Goal: Task Accomplishment & Management: Complete application form

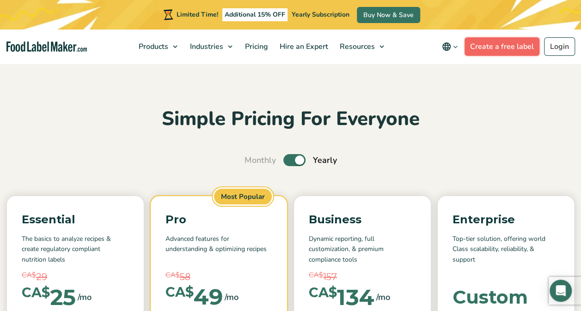
click at [489, 47] on link "Create a free label" at bounding box center [501, 46] width 75 height 18
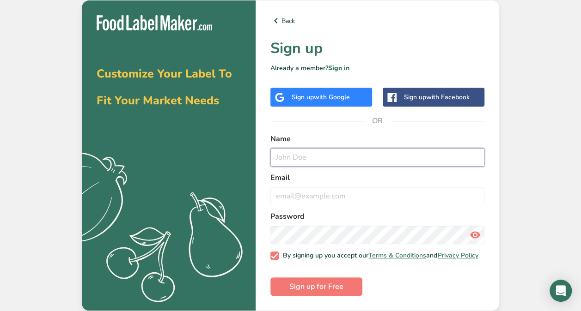
click at [332, 156] on input "text" at bounding box center [377, 157] width 214 height 18
type input "Marie-Roselie Casséus Casséus"
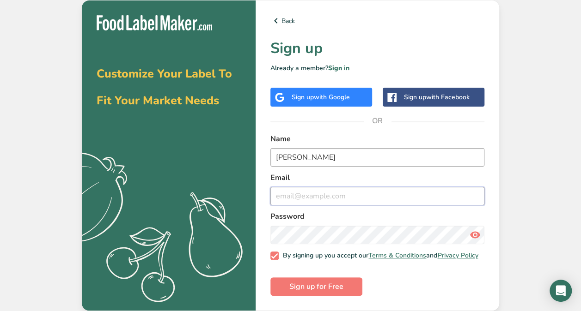
type input "marliecasseus@live.com"
click at [280, 196] on input "marliecasseus@live.com" at bounding box center [377, 196] width 214 height 18
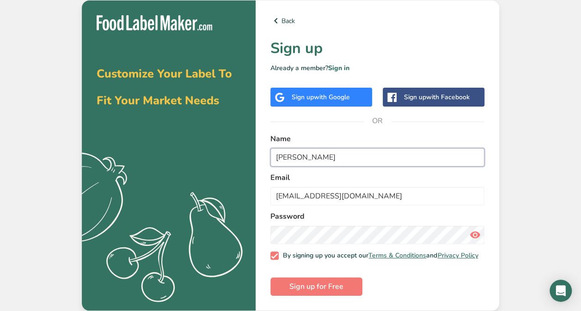
click at [354, 158] on input "Marie-Roselie Casséus" at bounding box center [377, 157] width 214 height 18
type input "M"
type input "Rose cuisine et patisserie"
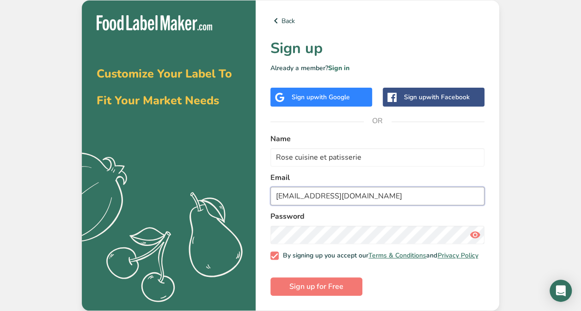
click at [362, 193] on input "marliecasseus@live.com" at bounding box center [377, 196] width 214 height 18
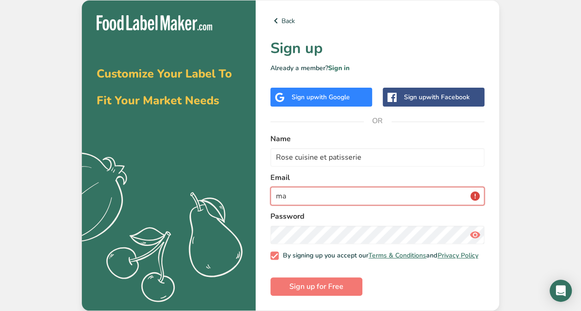
type input "m"
type input "info@rosecuisinepatisserie.com"
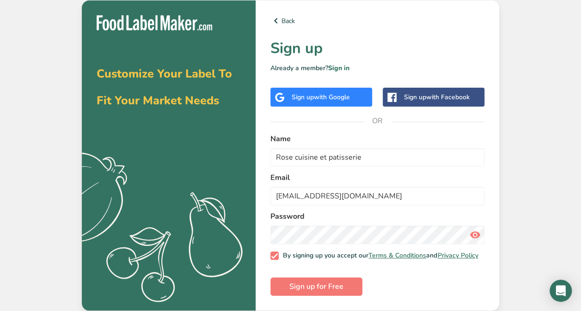
click at [472, 232] on icon at bounding box center [474, 235] width 11 height 17
click at [397, 254] on link "Terms & Conditions" at bounding box center [397, 255] width 58 height 9
click at [336, 288] on span "Sign up for Free" at bounding box center [316, 286] width 54 height 11
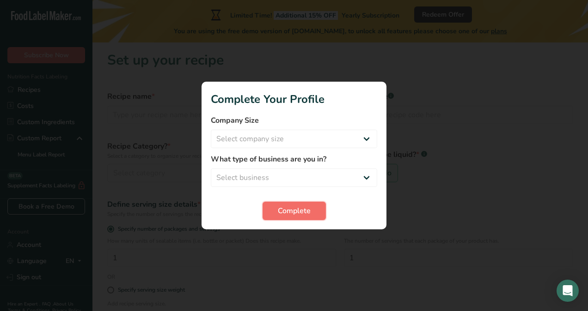
click at [306, 215] on span "Complete" at bounding box center [294, 211] width 33 height 11
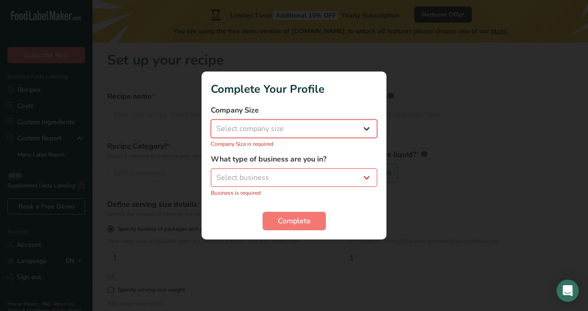
click at [369, 126] on select "Select company size Fewer than 10 Employees 10 to 50 Employees 51 to 500 Employ…" at bounding box center [294, 129] width 166 height 18
select select "1"
click at [211, 125] on select "Select company size Fewer than 10 Employees 10 to 50 Employees 51 to 500 Employ…" at bounding box center [294, 129] width 166 height 18
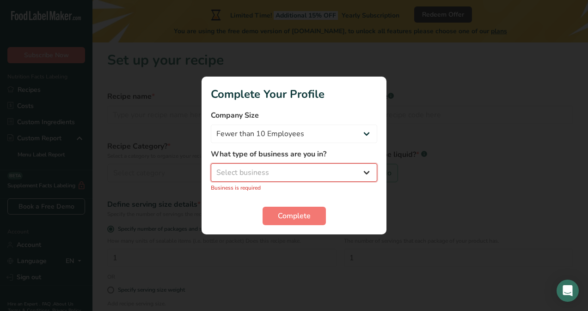
click at [369, 176] on select "Select business Packaged Food Manufacturer Restaurant & Cafe Bakery Meal Plans …" at bounding box center [294, 173] width 166 height 18
select select "3"
click at [211, 169] on select "Select business Packaged Food Manufacturer Restaurant & Cafe Bakery Meal Plans …" at bounding box center [294, 173] width 166 height 18
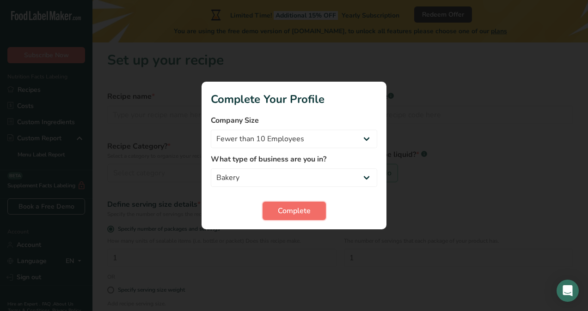
click at [285, 214] on span "Complete" at bounding box center [294, 211] width 33 height 11
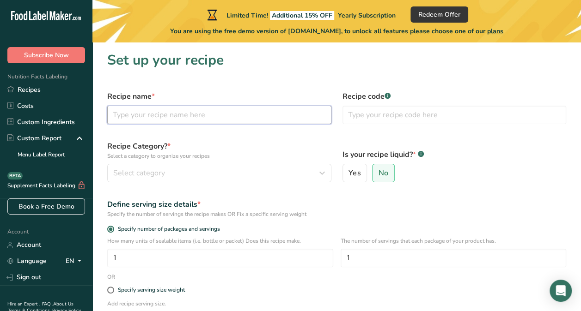
click at [262, 115] on input "text" at bounding box center [219, 115] width 224 height 18
type input "coockies"
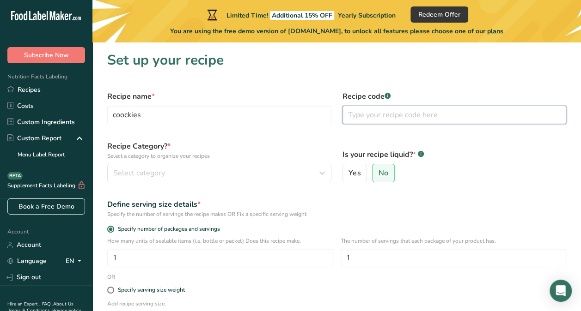
click at [356, 111] on input "text" at bounding box center [454, 115] width 224 height 18
paste input "2286892"
type input "2286892"
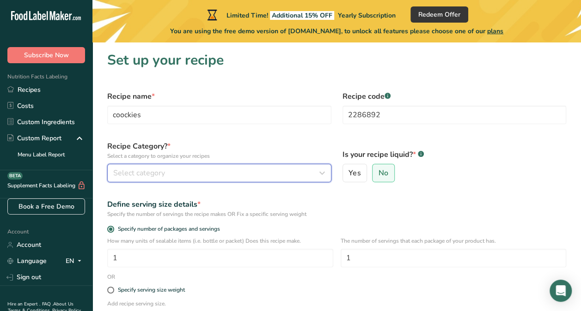
click at [214, 173] on div "Select category" at bounding box center [216, 173] width 206 height 11
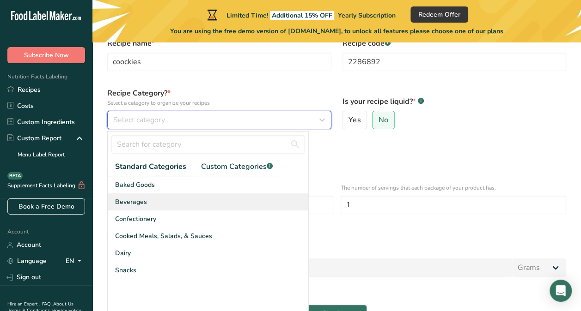
scroll to position [55, 0]
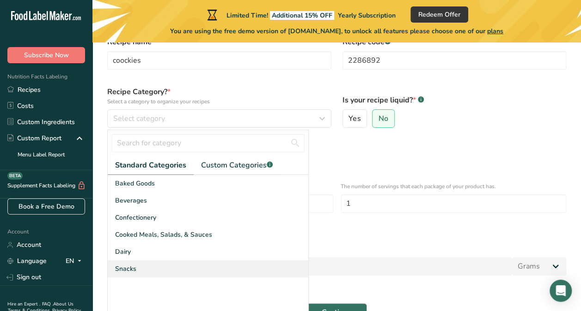
click at [130, 268] on span "Snacks" at bounding box center [125, 269] width 21 height 10
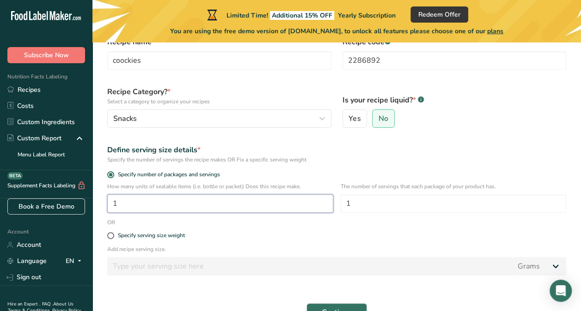
click at [233, 204] on input "1" at bounding box center [220, 203] width 226 height 18
type input "1"
type input "3"
click at [370, 207] on input "1" at bounding box center [453, 203] width 226 height 18
type input "8"
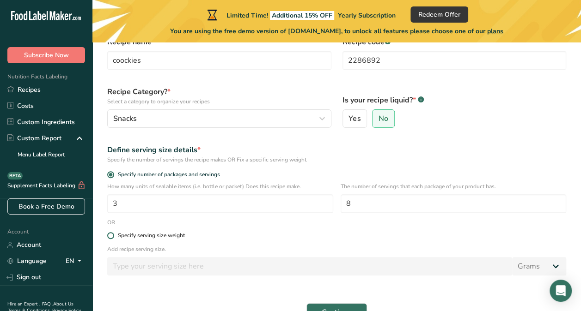
click at [110, 237] on span at bounding box center [110, 235] width 7 height 7
click at [110, 237] on input "Specify serving size weight" at bounding box center [110, 236] width 6 height 6
radio input "true"
radio input "false"
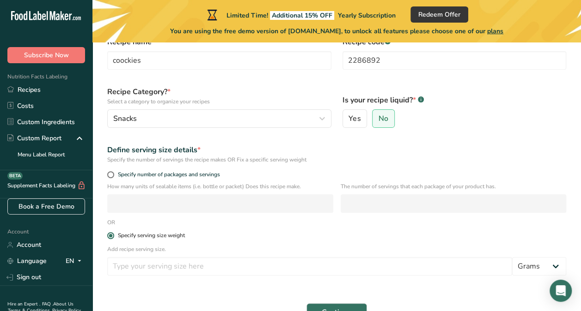
click at [111, 235] on span at bounding box center [110, 235] width 7 height 7
click at [111, 235] on input "Specify serving size weight" at bounding box center [110, 236] width 6 height 6
click at [112, 237] on span at bounding box center [110, 235] width 7 height 7
click at [112, 237] on input "Specify serving size weight" at bounding box center [110, 236] width 6 height 6
click at [112, 237] on span at bounding box center [110, 235] width 7 height 7
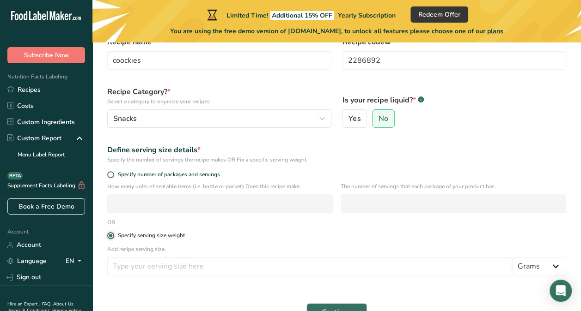
click at [112, 237] on input "Specify serving size weight" at bounding box center [110, 236] width 6 height 6
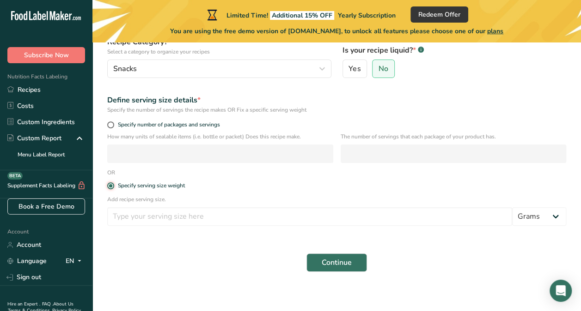
scroll to position [105, 0]
click at [120, 264] on div "Continue" at bounding box center [337, 262] width 470 height 30
click at [112, 121] on span at bounding box center [110, 124] width 7 height 7
click at [112, 121] on input "Specify number of packages and servings" at bounding box center [110, 124] width 6 height 6
radio input "true"
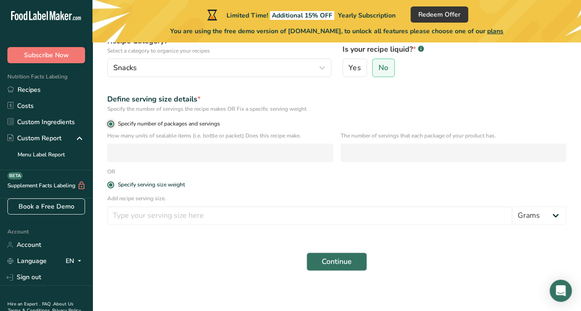
radio input "false"
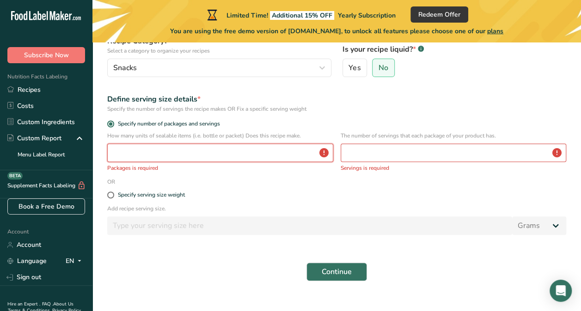
click at [114, 152] on input "number" at bounding box center [220, 153] width 226 height 18
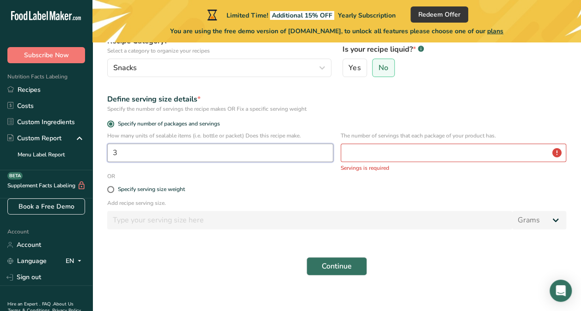
type input "3"
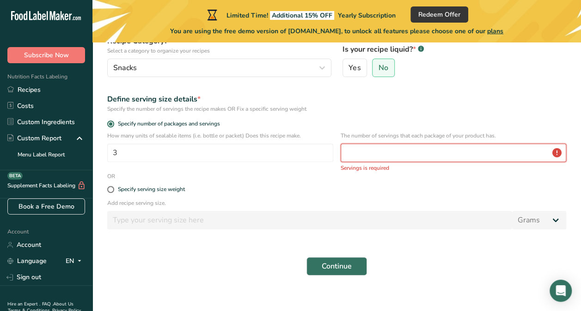
click at [370, 158] on input "number" at bounding box center [453, 153] width 226 height 18
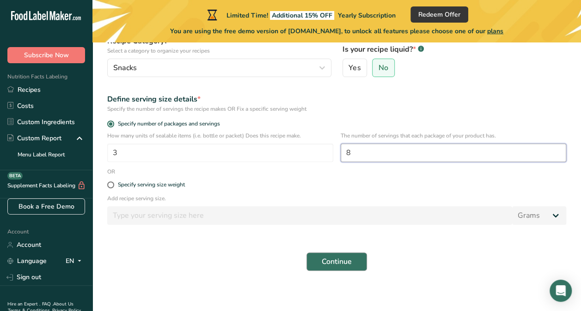
type input "8"
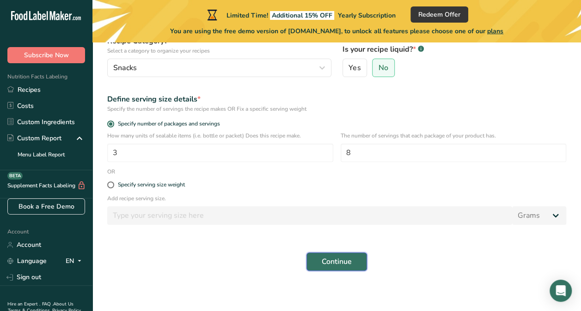
click at [331, 262] on span "Continue" at bounding box center [337, 261] width 30 height 11
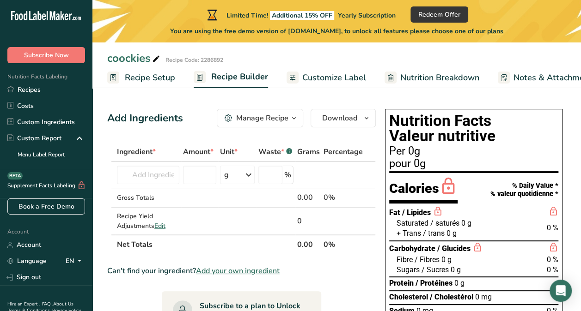
click at [330, 80] on span "Customize Label" at bounding box center [334, 78] width 64 height 12
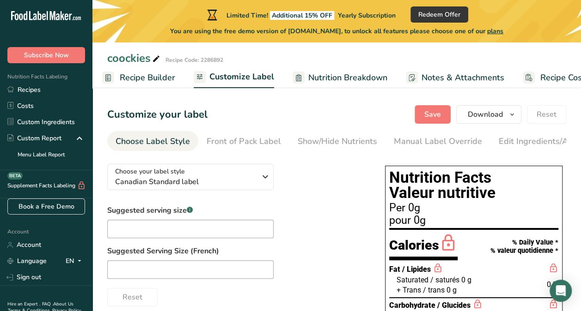
scroll to position [0, 122]
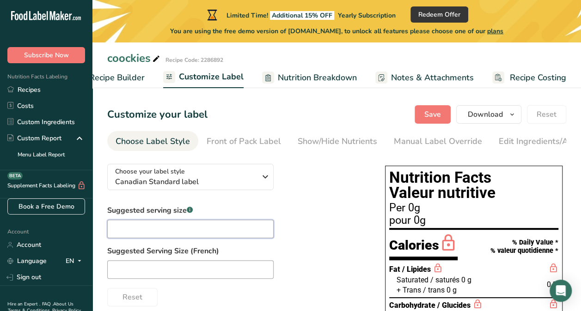
click at [219, 227] on input "text" at bounding box center [190, 229] width 166 height 18
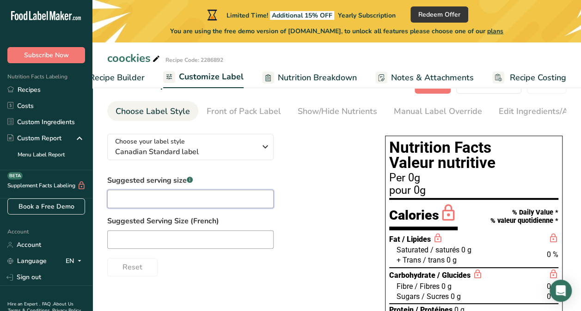
scroll to position [0, 0]
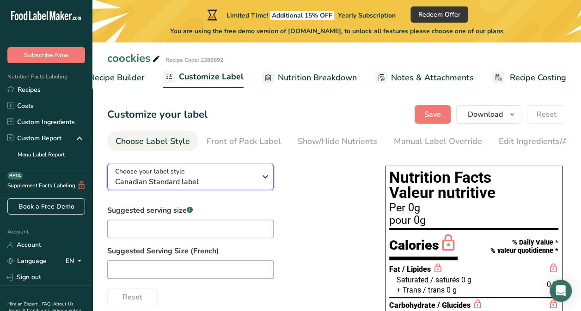
click at [262, 182] on icon "button" at bounding box center [265, 177] width 11 height 17
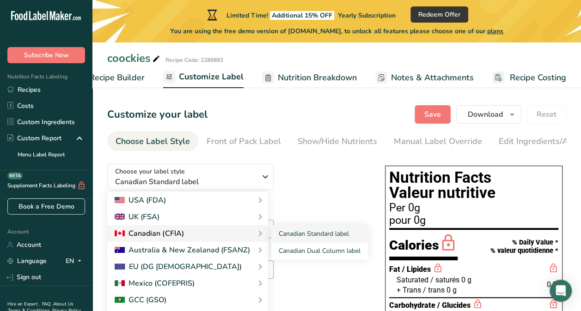
click at [208, 237] on div "Canadian (CFIA)" at bounding box center [188, 233] width 146 height 11
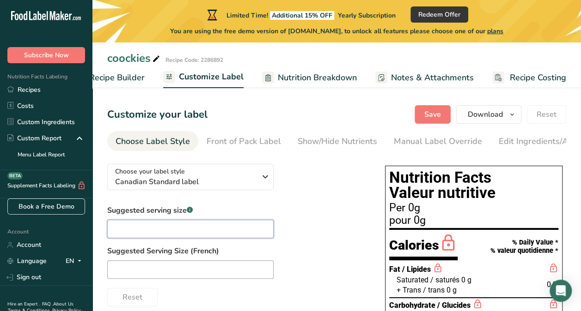
click at [219, 227] on input "text" at bounding box center [190, 229] width 166 height 18
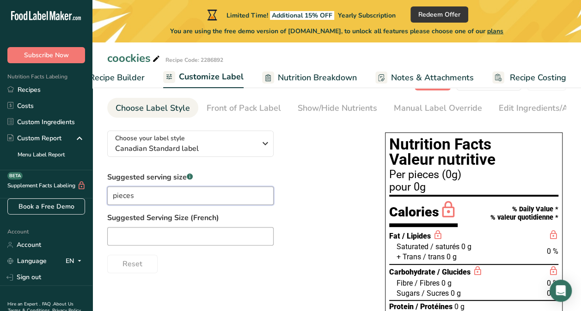
scroll to position [95, 0]
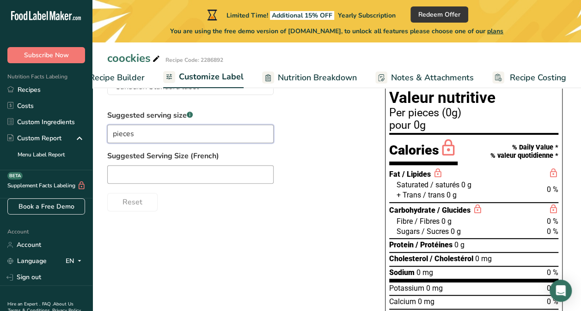
click at [112, 135] on input "pieces" at bounding box center [190, 134] width 166 height 18
type input "pieces"
click at [115, 174] on input "text" at bounding box center [190, 174] width 166 height 18
type input "p"
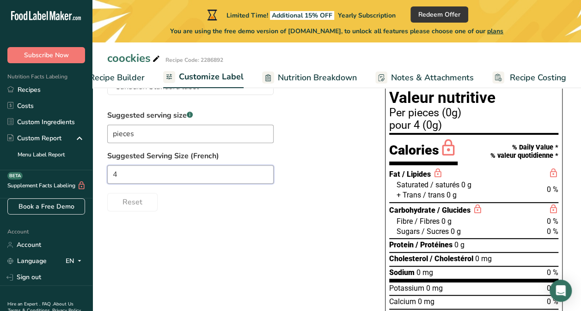
type input "4"
type input "4 biscuits"
click at [270, 118] on label "Suggested serving size .a-a{fill:#347362;}.b-a{fill:#fff;}" at bounding box center [190, 115] width 166 height 11
click at [304, 118] on div "Suggested serving size .a-a{fill:#347362;}.b-a{fill:#fff;} pieces Suggested Ser…" at bounding box center [236, 161] width 259 height 102
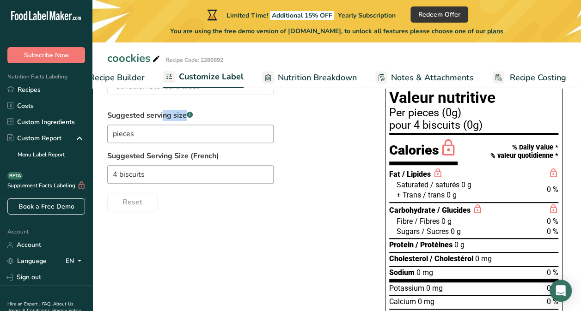
click at [304, 118] on div "Suggested serving size .a-a{fill:#347362;}.b-a{fill:#fff;} pieces Suggested Ser…" at bounding box center [236, 161] width 259 height 102
click at [186, 133] on input "pieces" at bounding box center [190, 134] width 166 height 18
type input "p"
click at [124, 138] on input "for 4 coockies" at bounding box center [190, 134] width 166 height 18
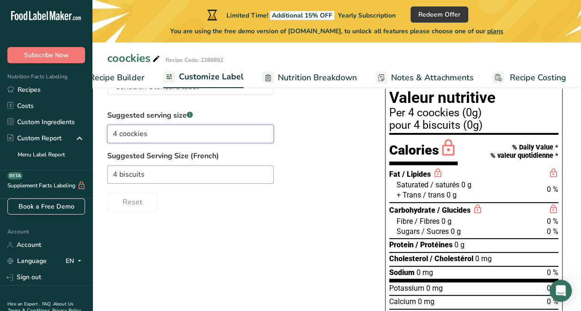
type input "4 coockies"
click at [314, 127] on div "Suggested serving size .a-a{fill:#347362;}.b-a{fill:#fff;} 4 coockies Suggested…" at bounding box center [236, 161] width 259 height 102
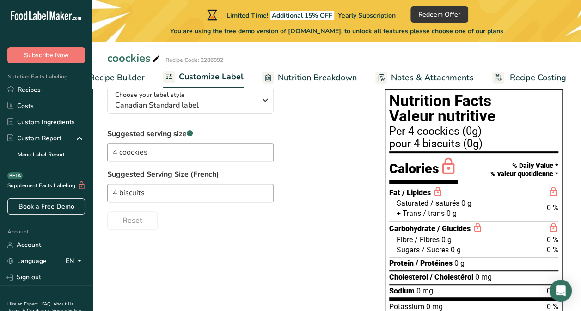
scroll to position [76, 0]
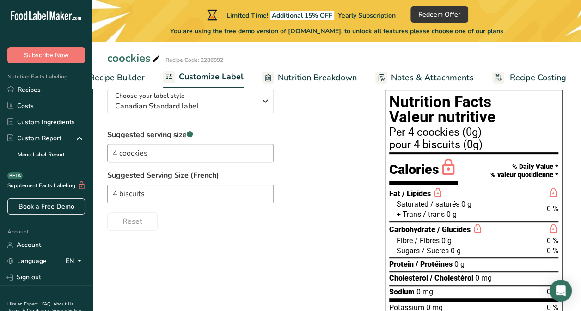
click at [345, 221] on div "Reset" at bounding box center [236, 220] width 259 height 22
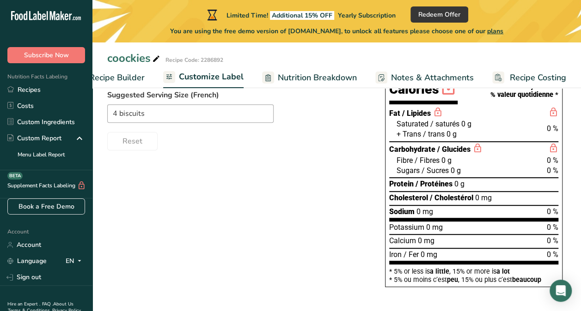
scroll to position [0, 0]
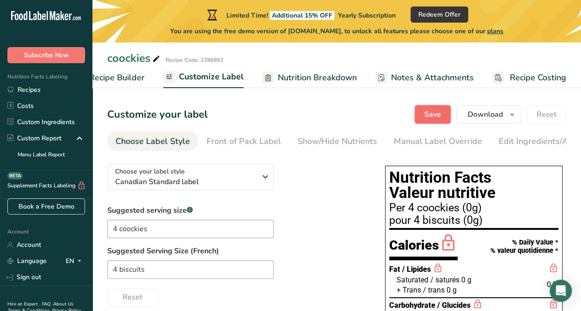
click at [435, 115] on span "Save" at bounding box center [432, 114] width 17 height 11
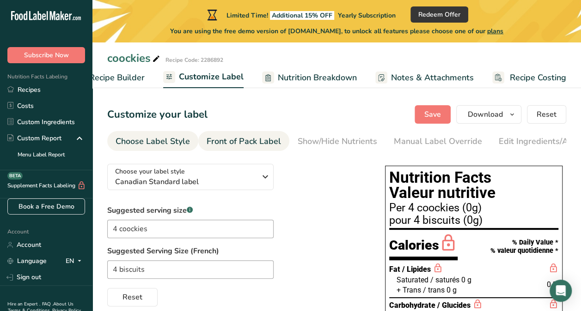
click at [265, 145] on div "Front of Pack Label" at bounding box center [243, 141] width 74 height 12
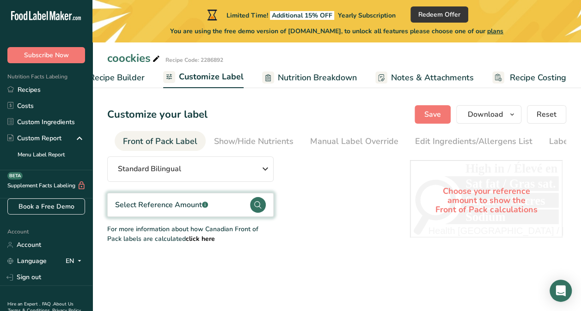
scroll to position [0, 90]
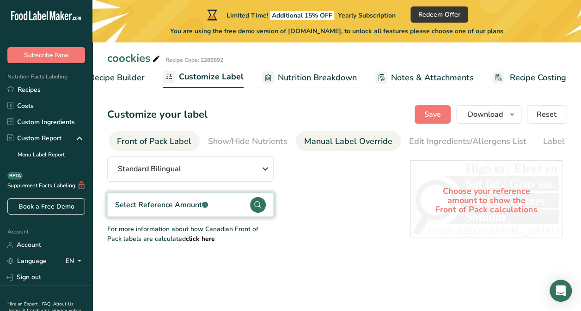
click at [328, 140] on div "Manual Label Override" at bounding box center [348, 141] width 88 height 12
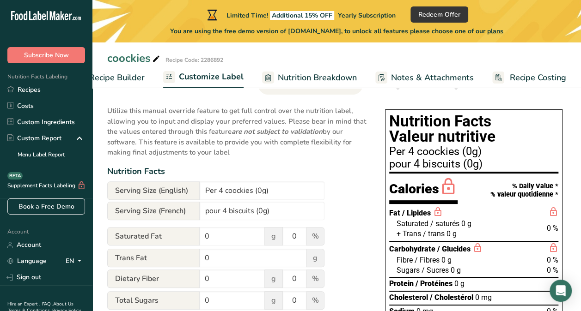
scroll to position [55, 0]
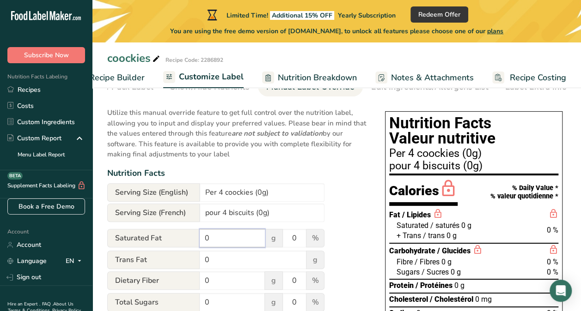
click at [231, 243] on input "0" at bounding box center [232, 238] width 65 height 18
click at [227, 77] on span "Customize Label" at bounding box center [211, 77] width 65 height 12
click at [133, 77] on span "Recipe Builder" at bounding box center [116, 78] width 55 height 12
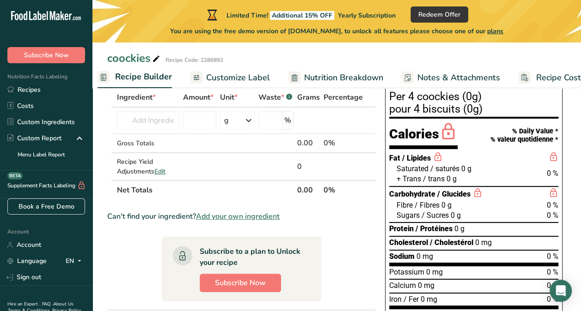
scroll to position [0, 89]
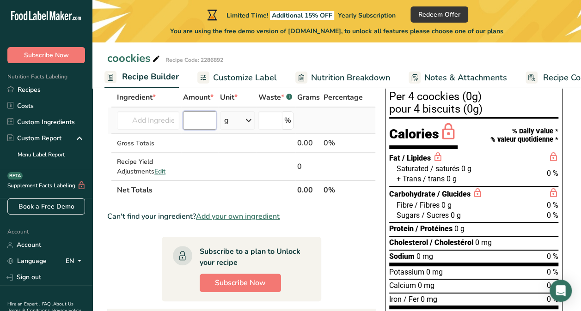
click at [193, 115] on input "number" at bounding box center [199, 120] width 33 height 18
click at [249, 120] on icon at bounding box center [248, 120] width 11 height 17
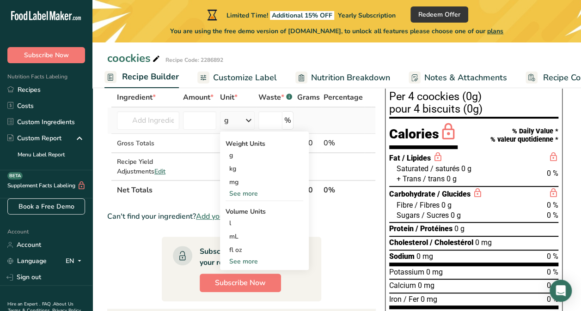
click at [249, 120] on icon at bounding box center [248, 120] width 11 height 17
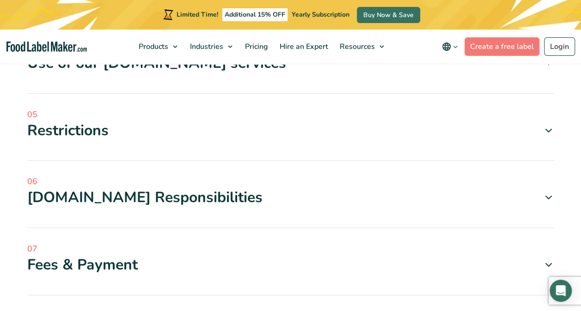
scroll to position [481, 0]
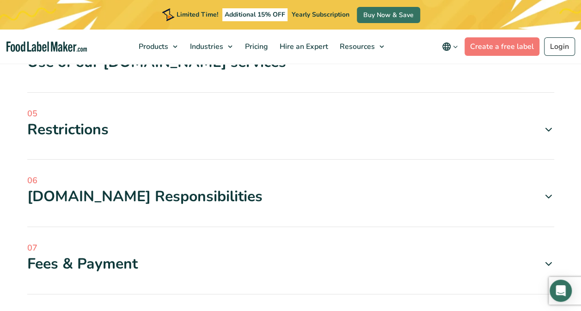
click at [544, 129] on icon at bounding box center [548, 129] width 11 height 11
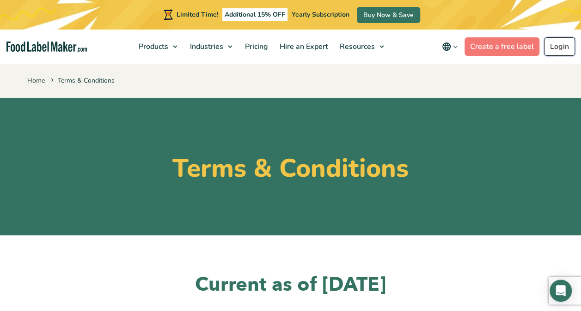
click at [574, 42] on link "Login" at bounding box center [559, 46] width 31 height 18
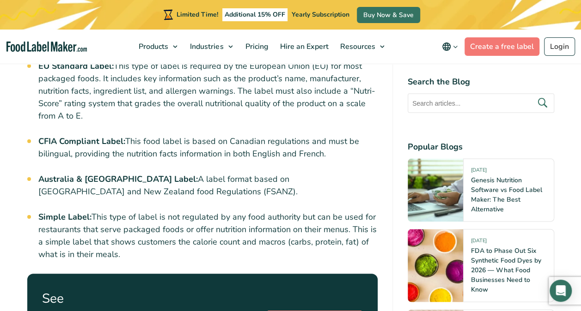
scroll to position [856, 0]
